Goal: Information Seeking & Learning: Compare options

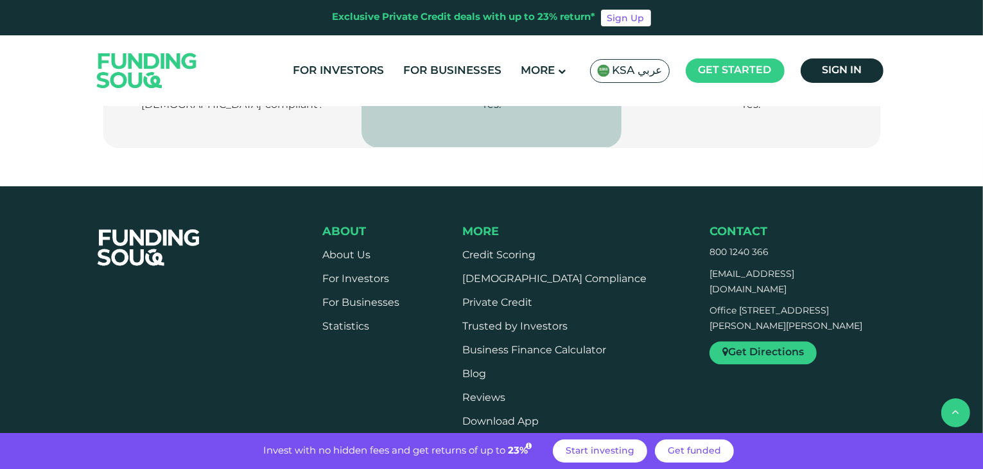
scroll to position [3208, 0]
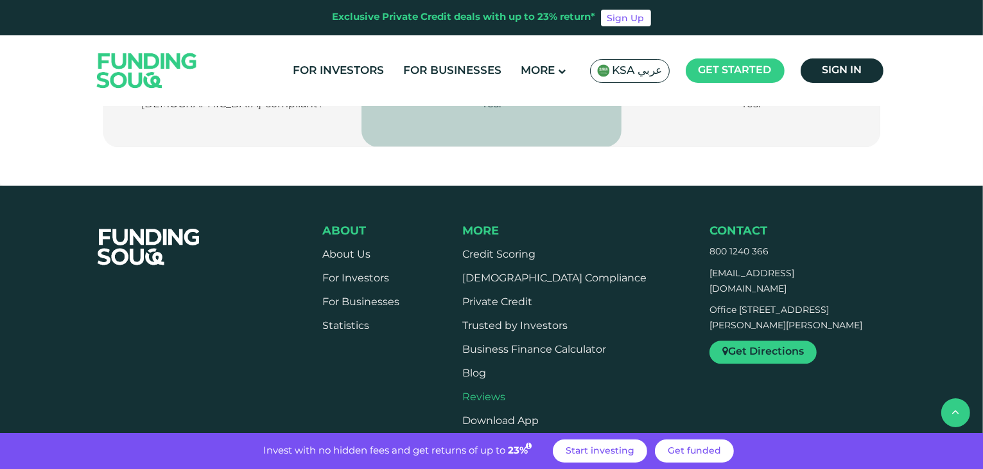
click at [498, 392] on link "Reviews" at bounding box center [483, 397] width 43 height 10
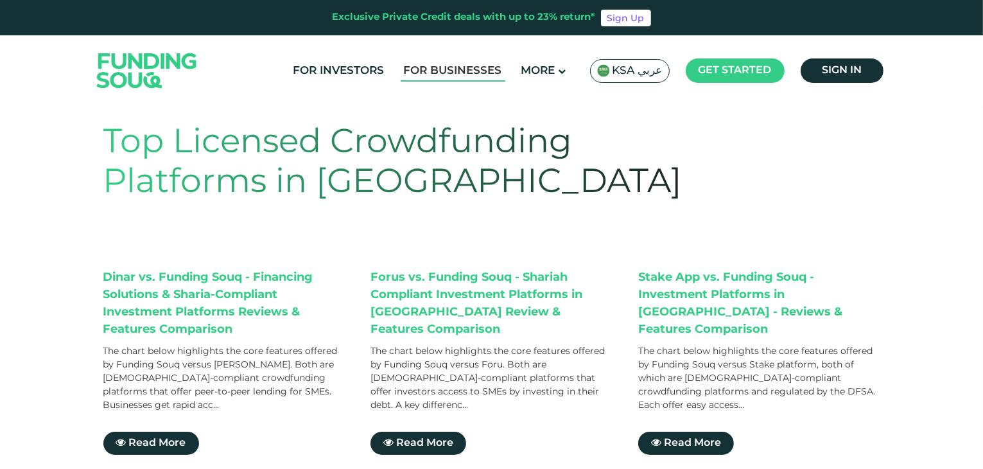
scroll to position [2, 0]
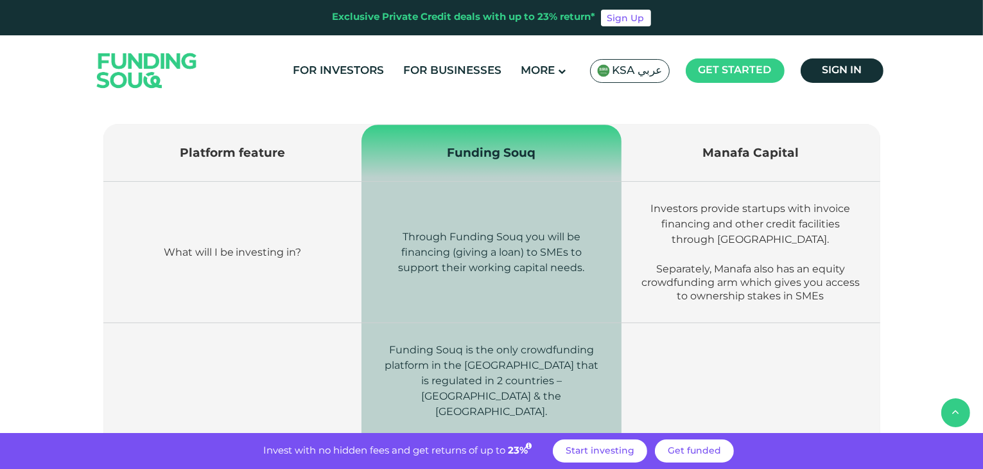
scroll to position [462, 0]
